Goal: Information Seeking & Learning: Learn about a topic

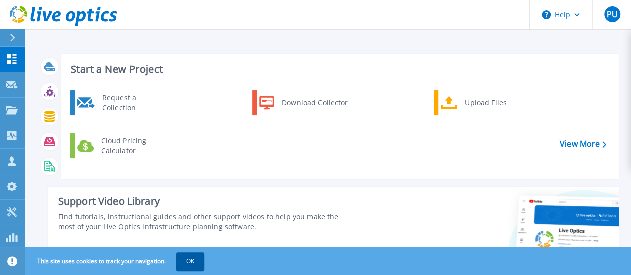
click at [197, 266] on button "OK" at bounding box center [190, 261] width 28 height 18
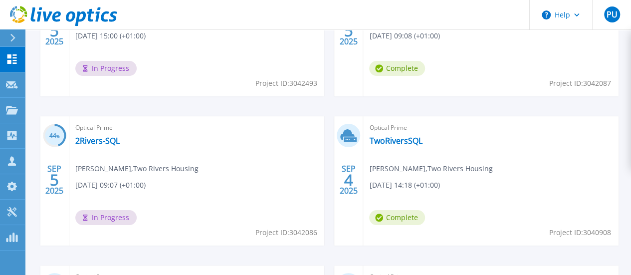
scroll to position [399, 0]
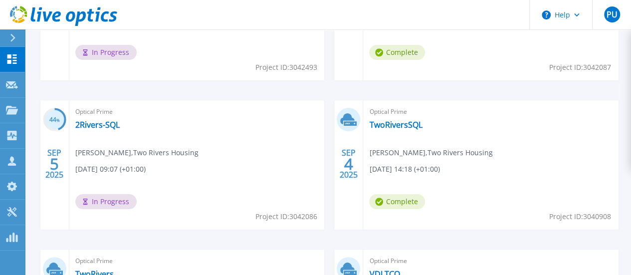
click at [479, 256] on span "Optical Prime" at bounding box center [491, 261] width 244 height 11
click at [400, 269] on link "VDI TCO" at bounding box center [384, 274] width 30 height 10
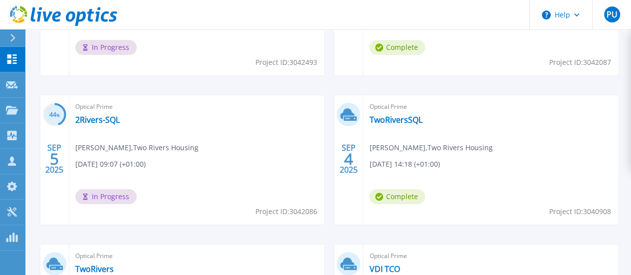
scroll to position [411, 0]
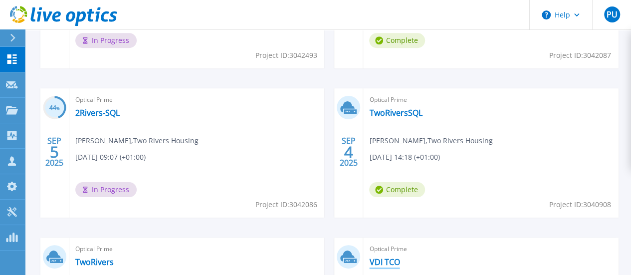
click at [400, 257] on link "VDI TCO" at bounding box center [384, 262] width 30 height 10
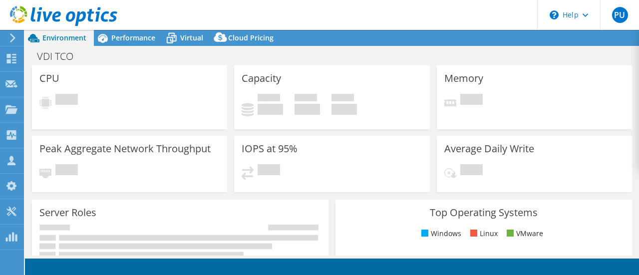
select select "USD"
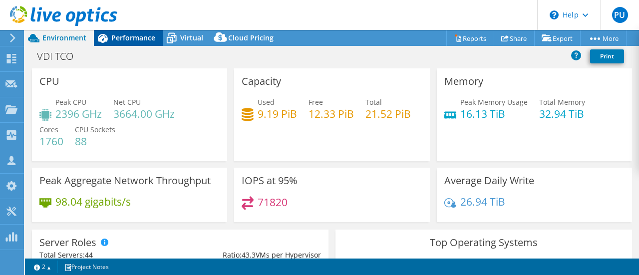
click at [119, 42] on span "Performance" at bounding box center [133, 37] width 44 height 9
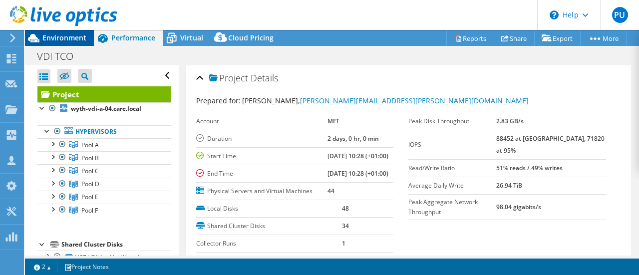
click at [63, 36] on span "Environment" at bounding box center [64, 37] width 44 height 9
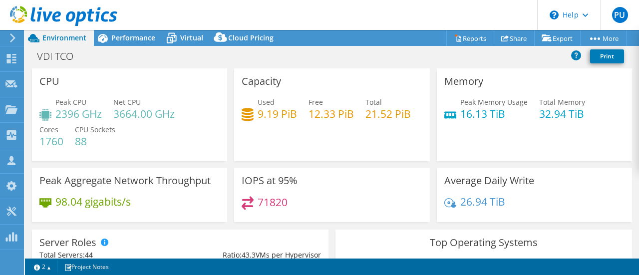
click at [433, 68] on div "Memory Peak Memory Usage 16.13 TiB Total Memory 32.94 TiB" at bounding box center [534, 114] width 202 height 93
click at [230, 55] on div "VDI TCO Print" at bounding box center [332, 56] width 614 height 18
